Goal: Information Seeking & Learning: Learn about a topic

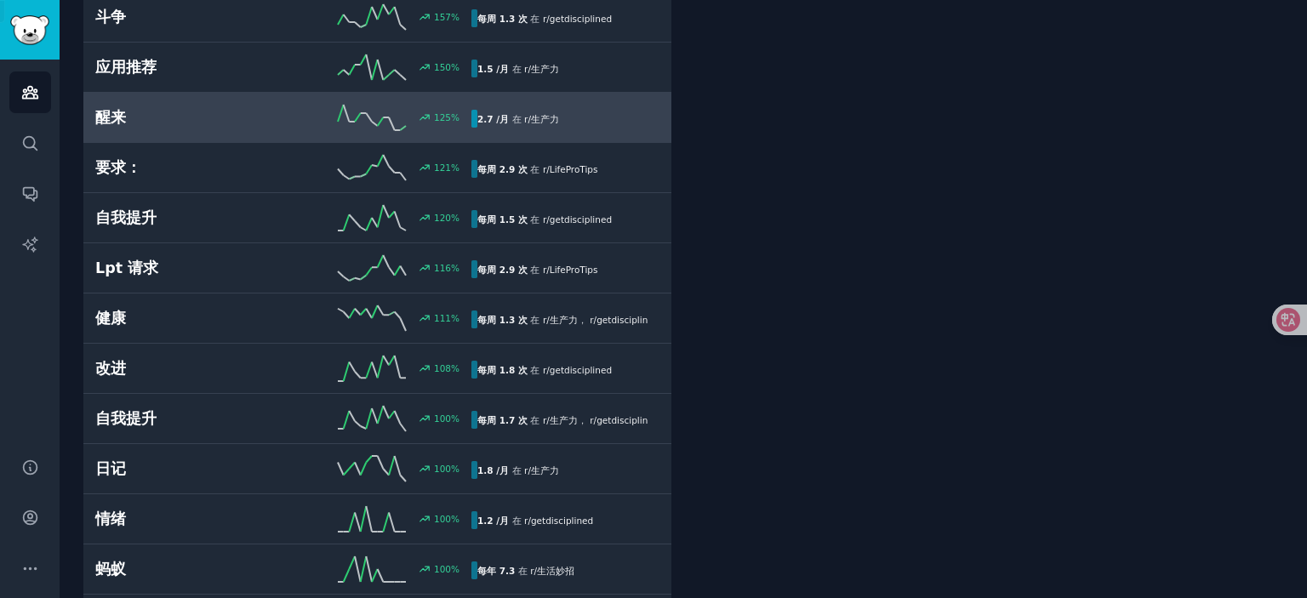
scroll to position [689, 0]
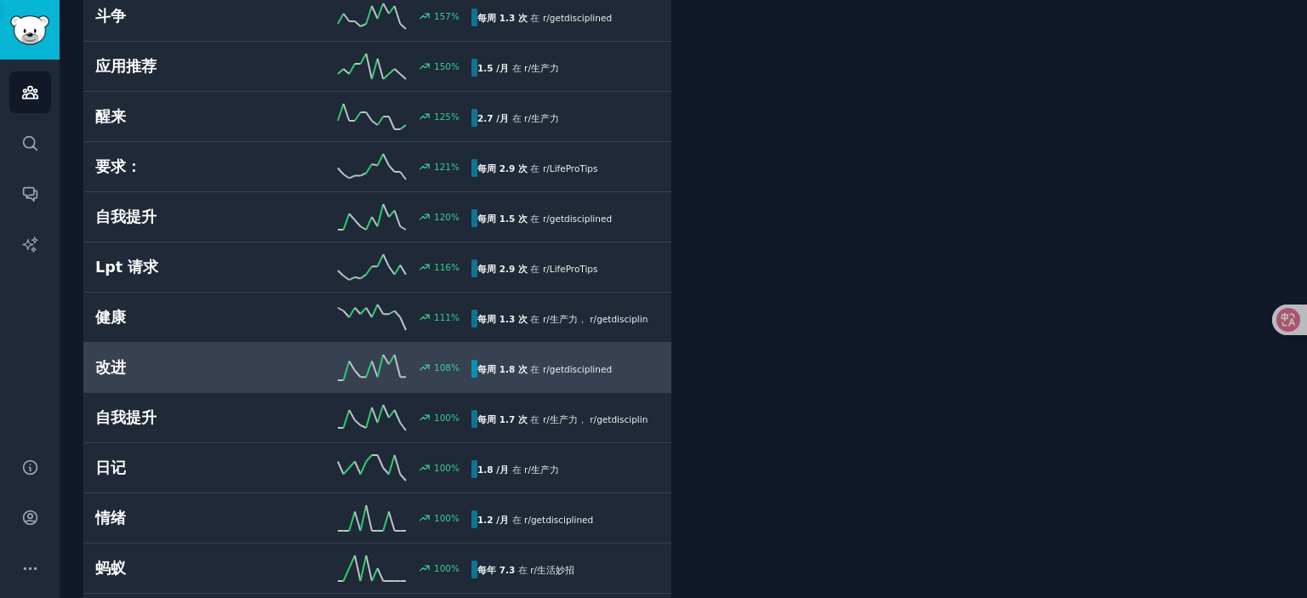
click at [102, 360] on font "改进" at bounding box center [110, 367] width 31 height 17
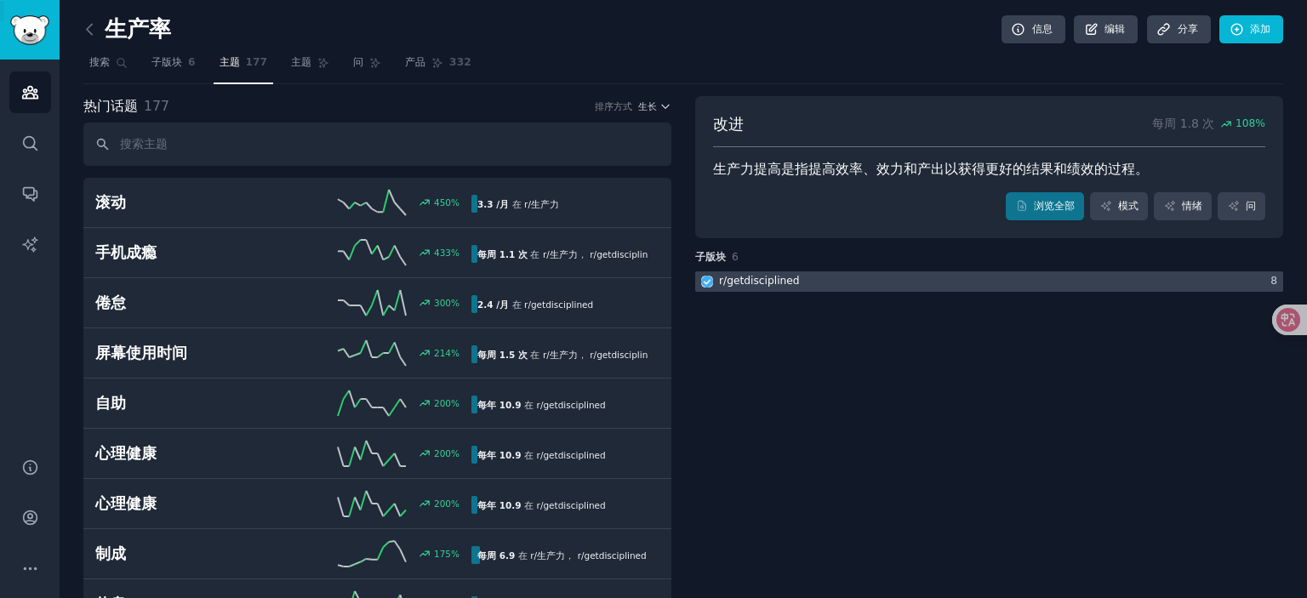
click at [873, 278] on div at bounding box center [989, 282] width 588 height 21
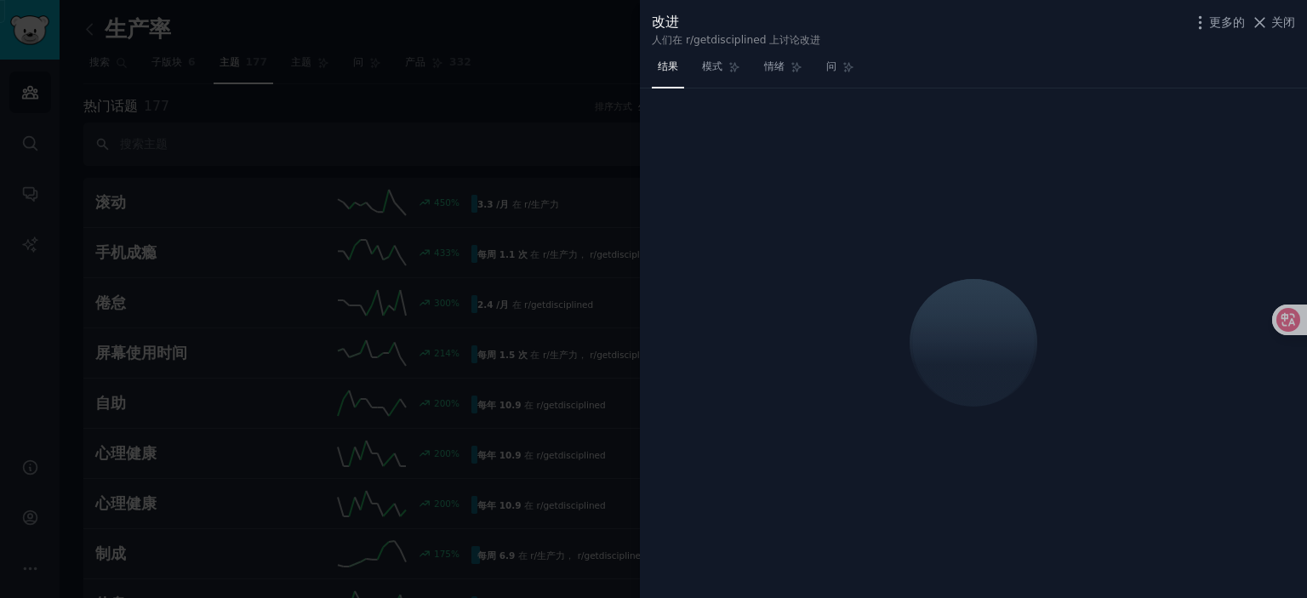
click at [269, 154] on div at bounding box center [653, 299] width 1307 height 598
drag, startPoint x: 31, startPoint y: 71, endPoint x: 39, endPoint y: 41, distance: 31.6
click at [31, 71] on div at bounding box center [653, 299] width 1307 height 598
click at [39, 41] on div at bounding box center [653, 299] width 1307 height 598
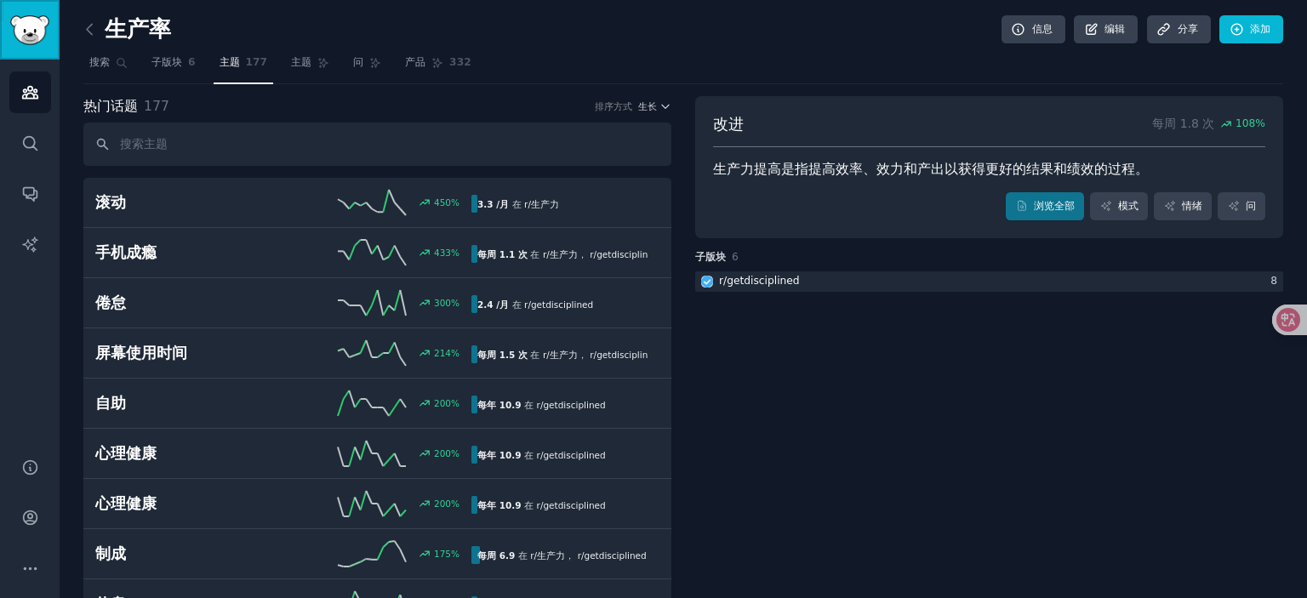
click at [42, 37] on img "侧边栏" at bounding box center [29, 30] width 39 height 30
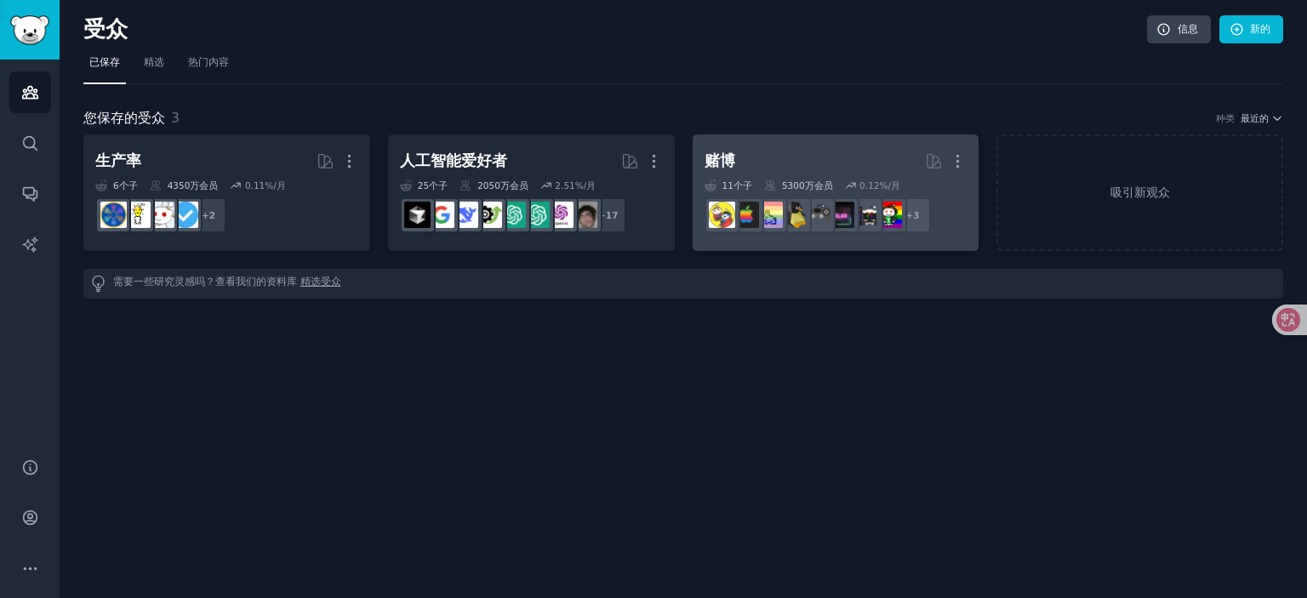
click at [807, 184] on font "5300万" at bounding box center [798, 185] width 32 height 10
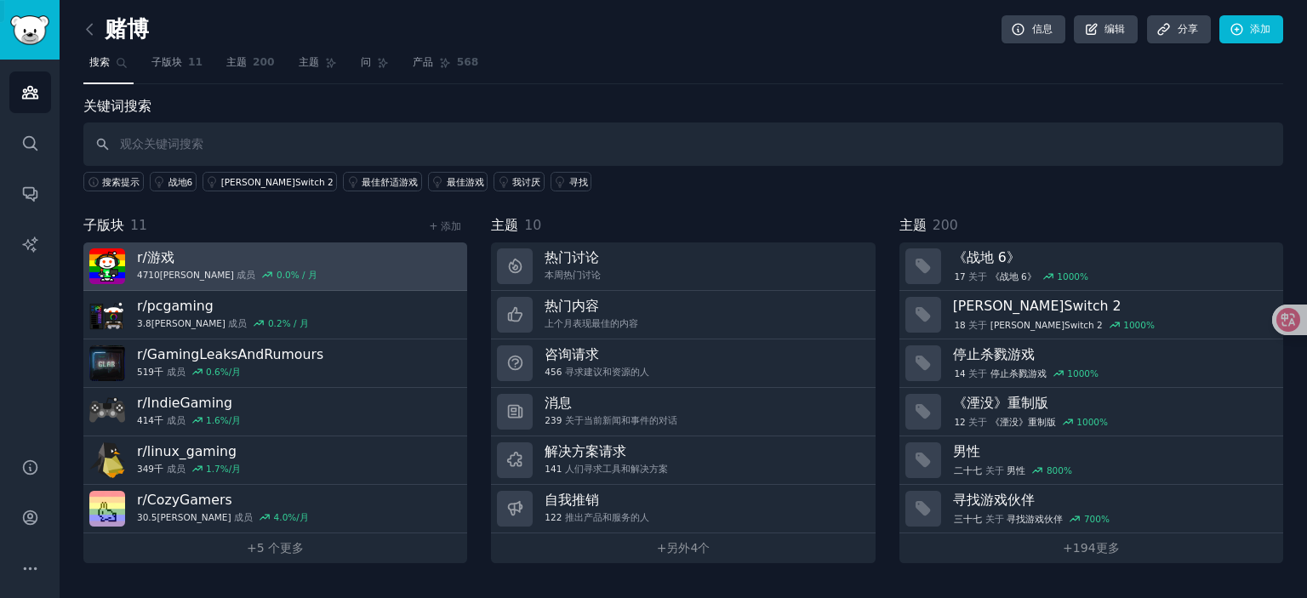
click at [263, 272] on link "r/ 游戏 4710万 成员 0.0 % / 月" at bounding box center [275, 267] width 384 height 49
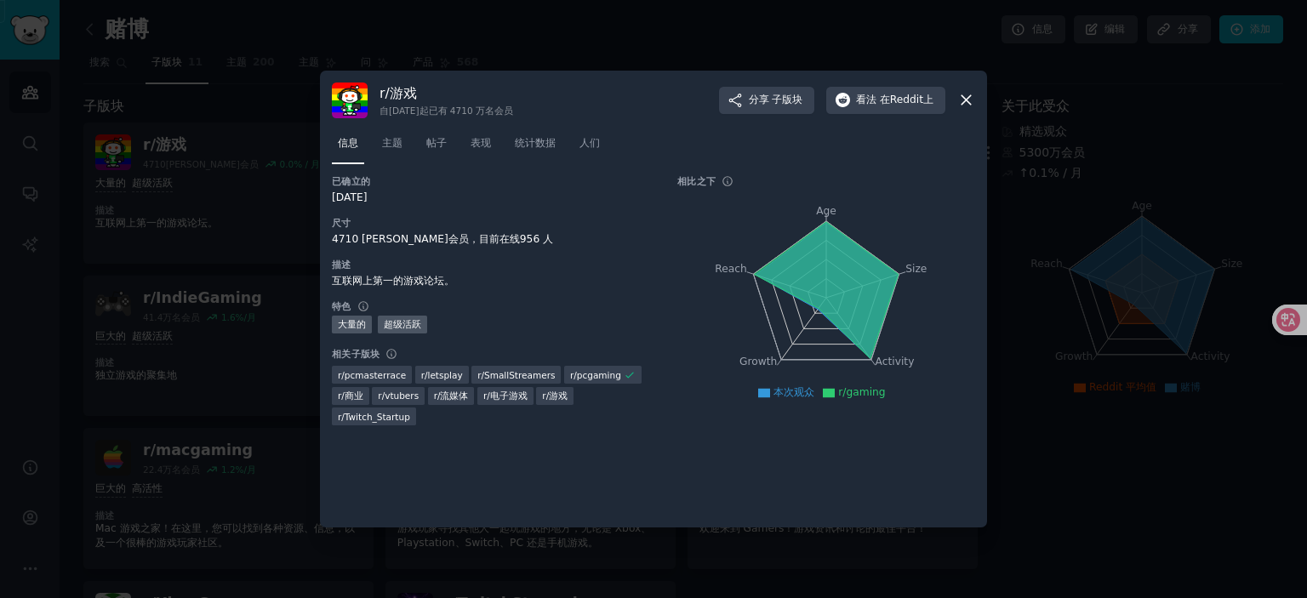
click at [963, 100] on icon at bounding box center [967, 100] width 18 height 18
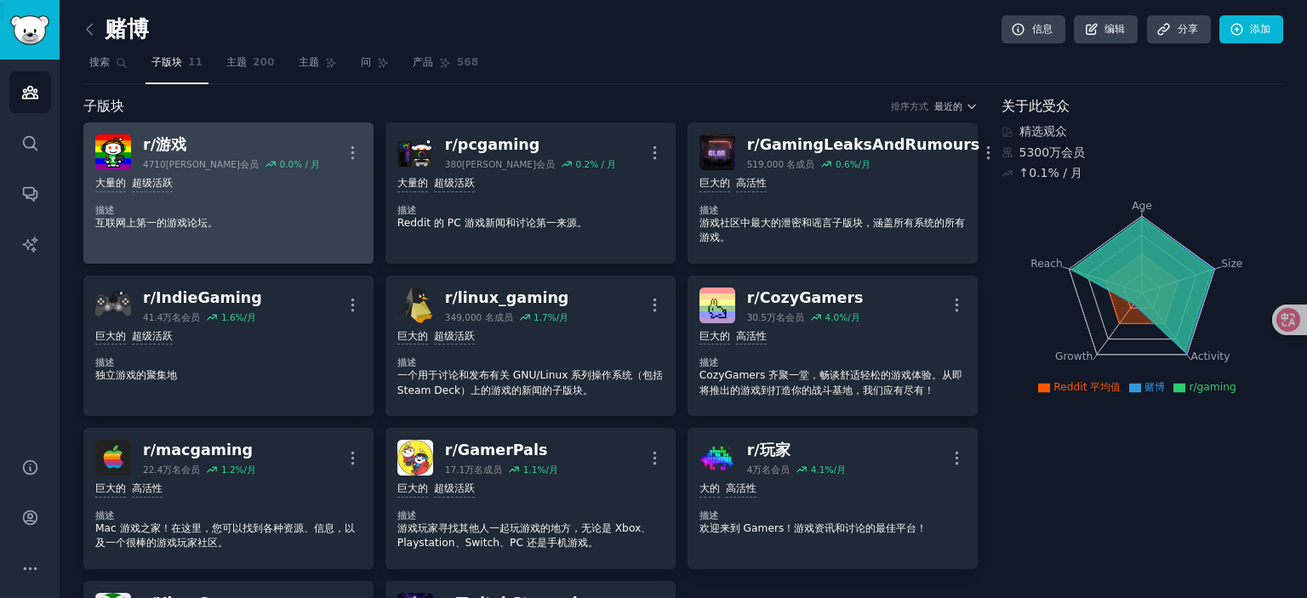
click at [294, 160] on font "% / 月" at bounding box center [307, 164] width 26 height 10
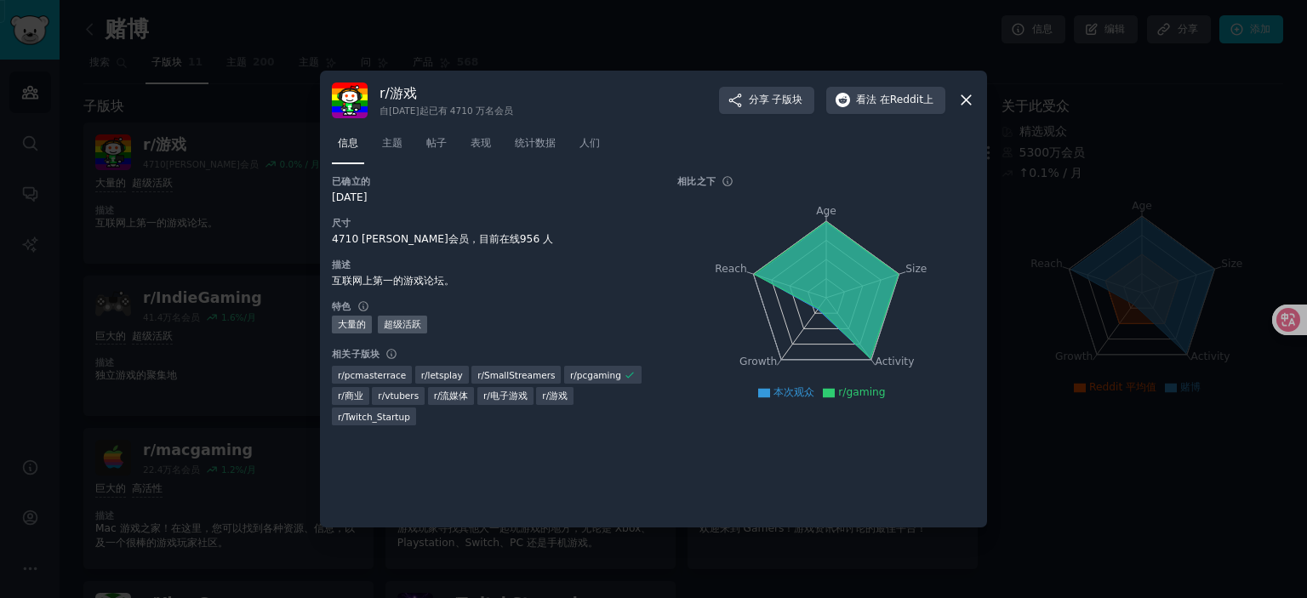
click at [963, 100] on icon at bounding box center [967, 100] width 18 height 18
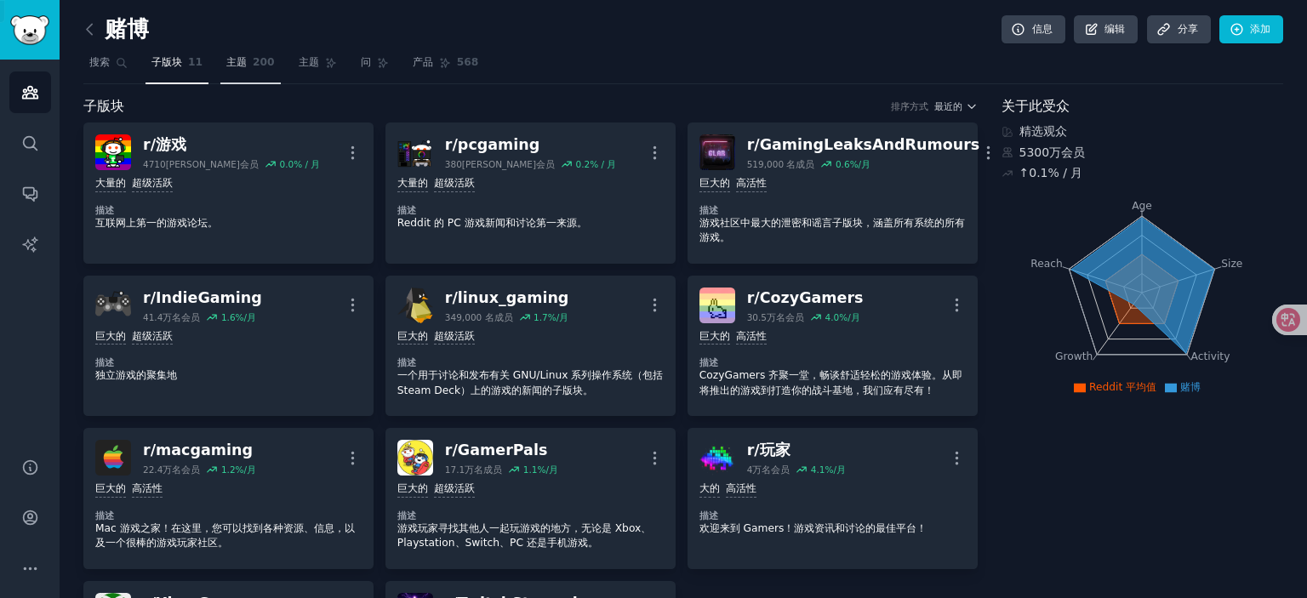
click at [244, 70] on link "主题 200" at bounding box center [250, 66] width 60 height 35
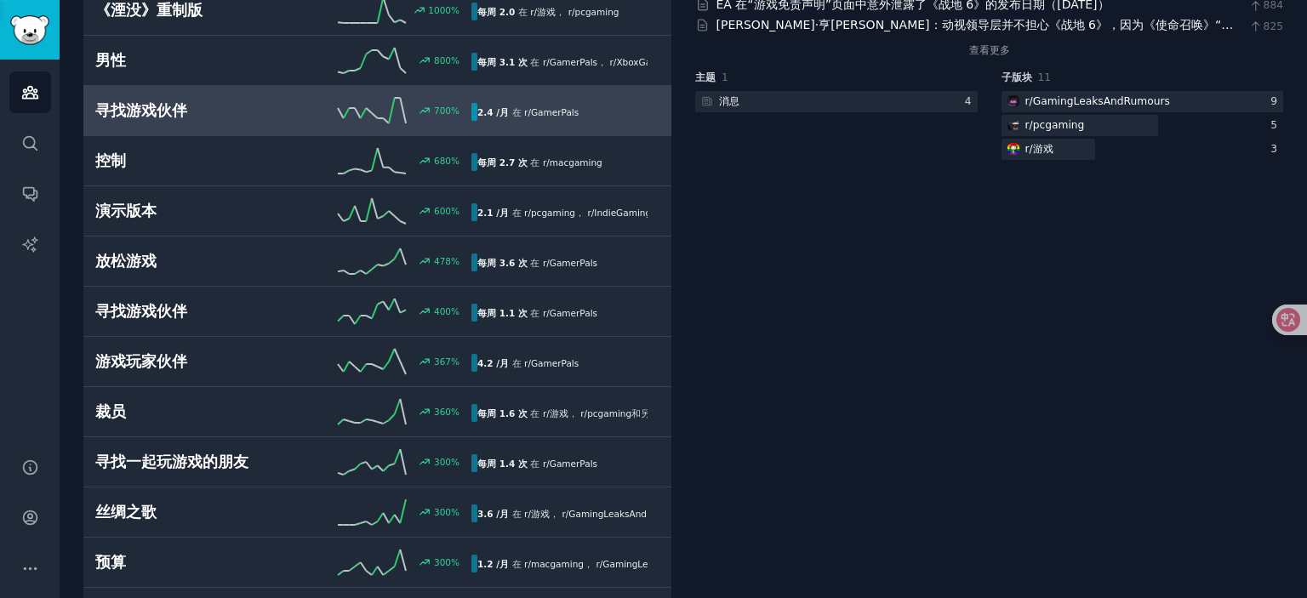
scroll to position [364, 0]
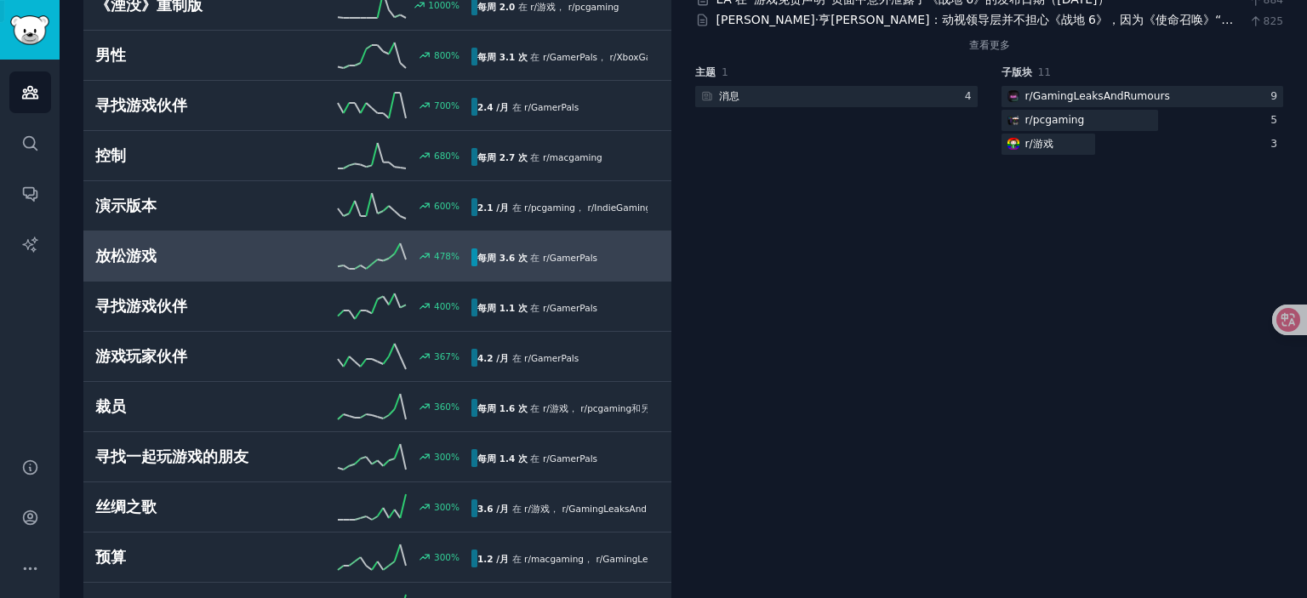
click at [158, 246] on h2 "放松游戏" at bounding box center [189, 256] width 188 height 21
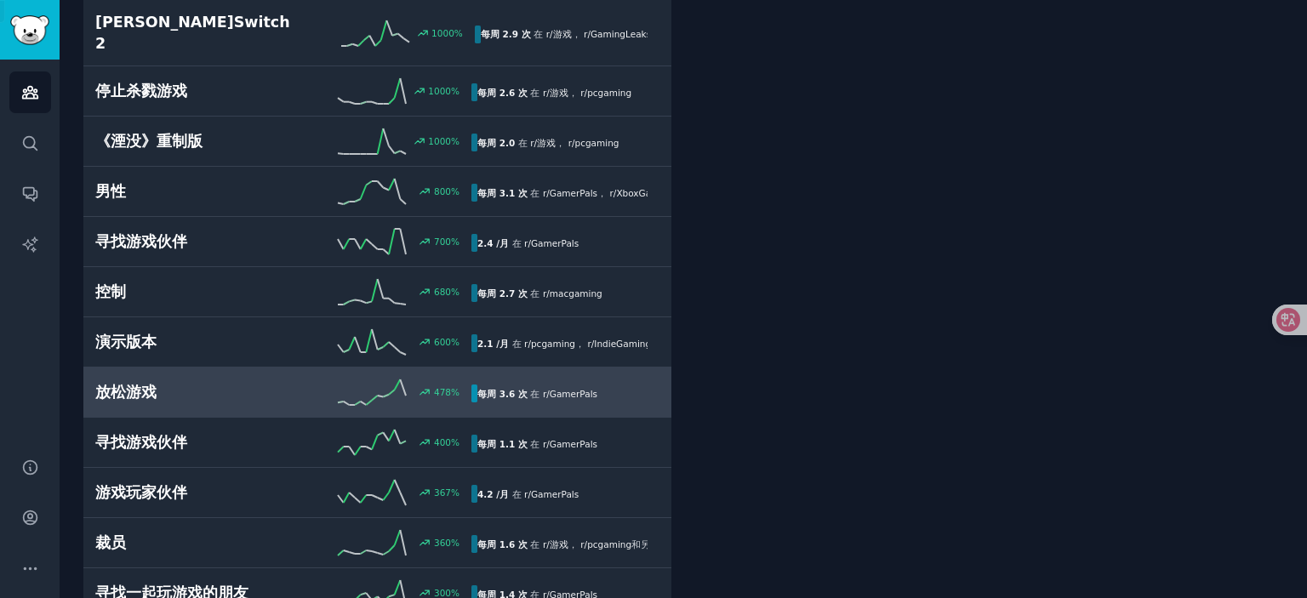
scroll to position [94, 0]
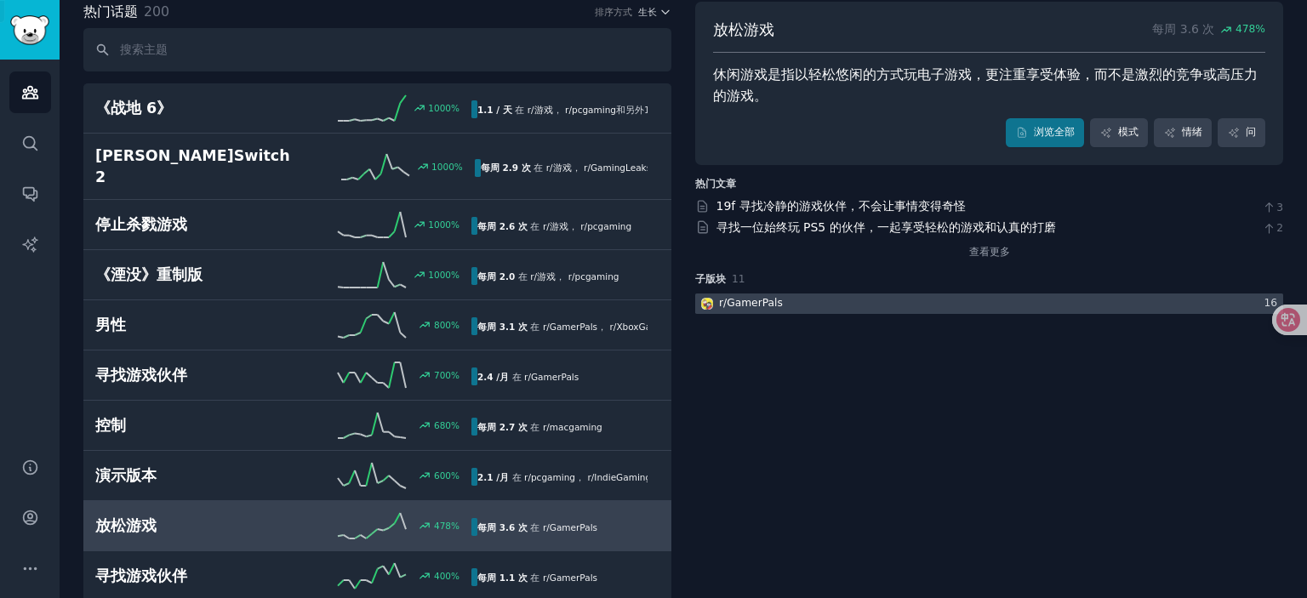
click at [746, 304] on font "GamerPals" at bounding box center [755, 303] width 56 height 12
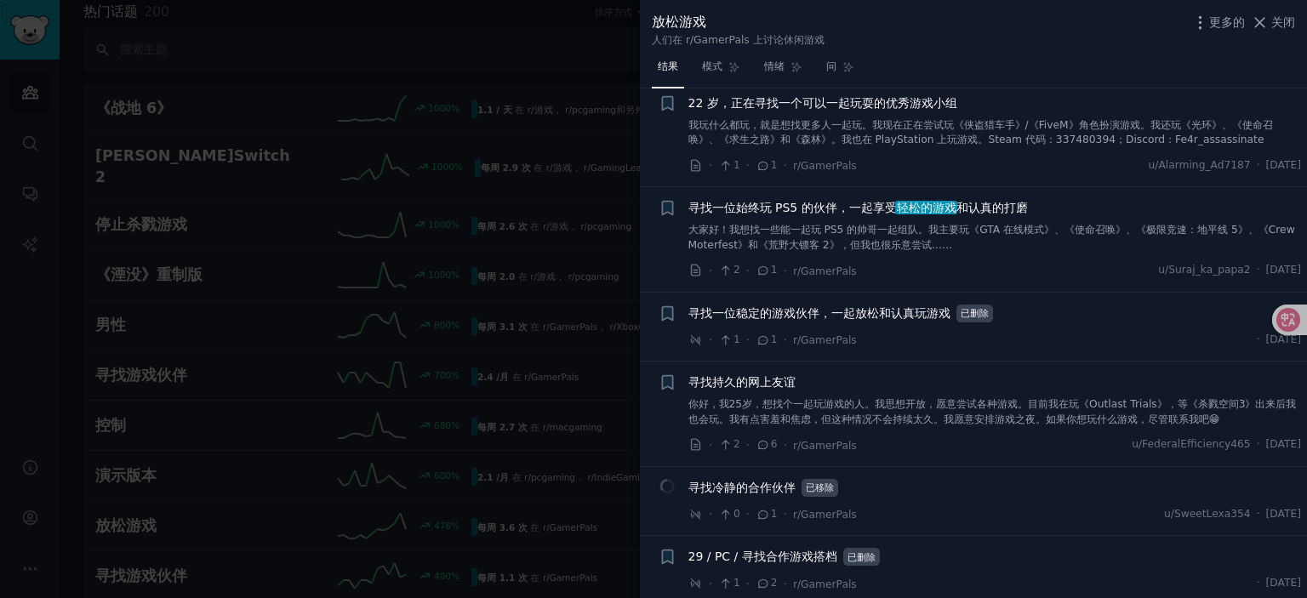
scroll to position [2553, 0]
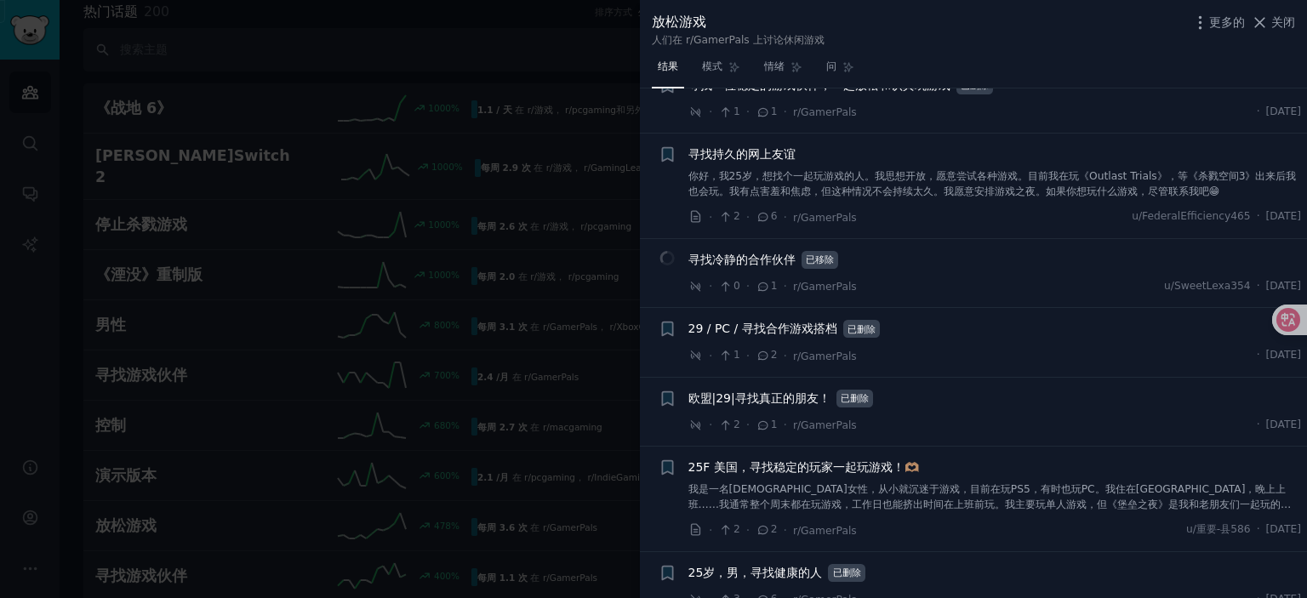
click at [251, 355] on div at bounding box center [653, 299] width 1307 height 598
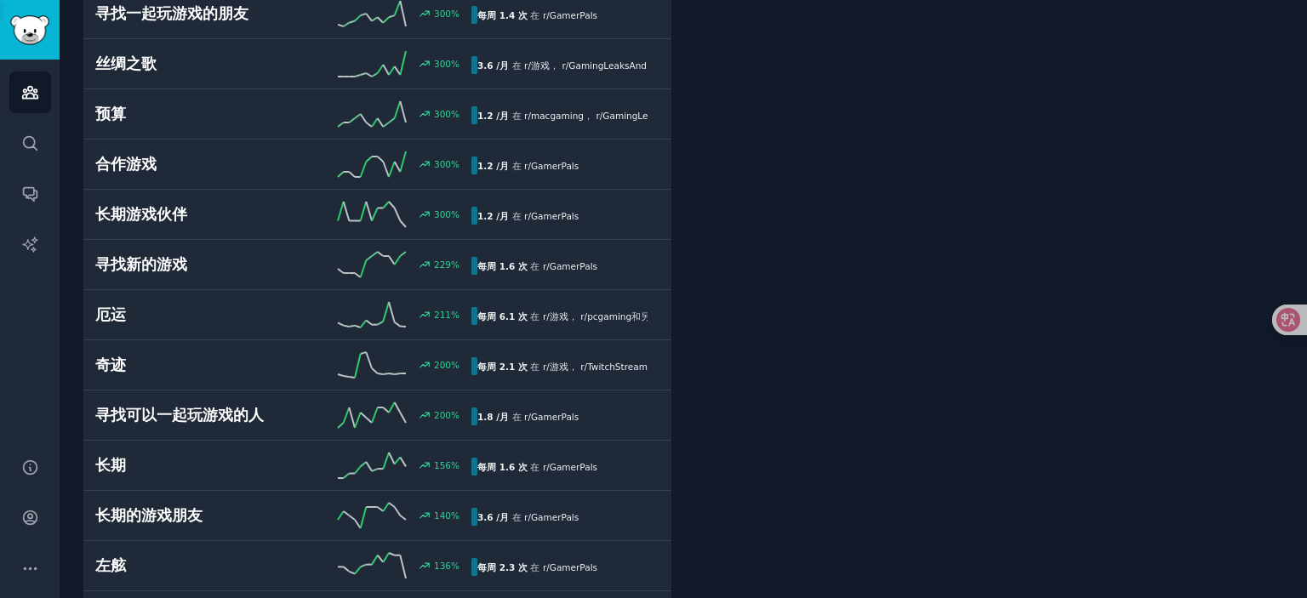
scroll to position [809, 0]
